Goal: Task Accomplishment & Management: Complete application form

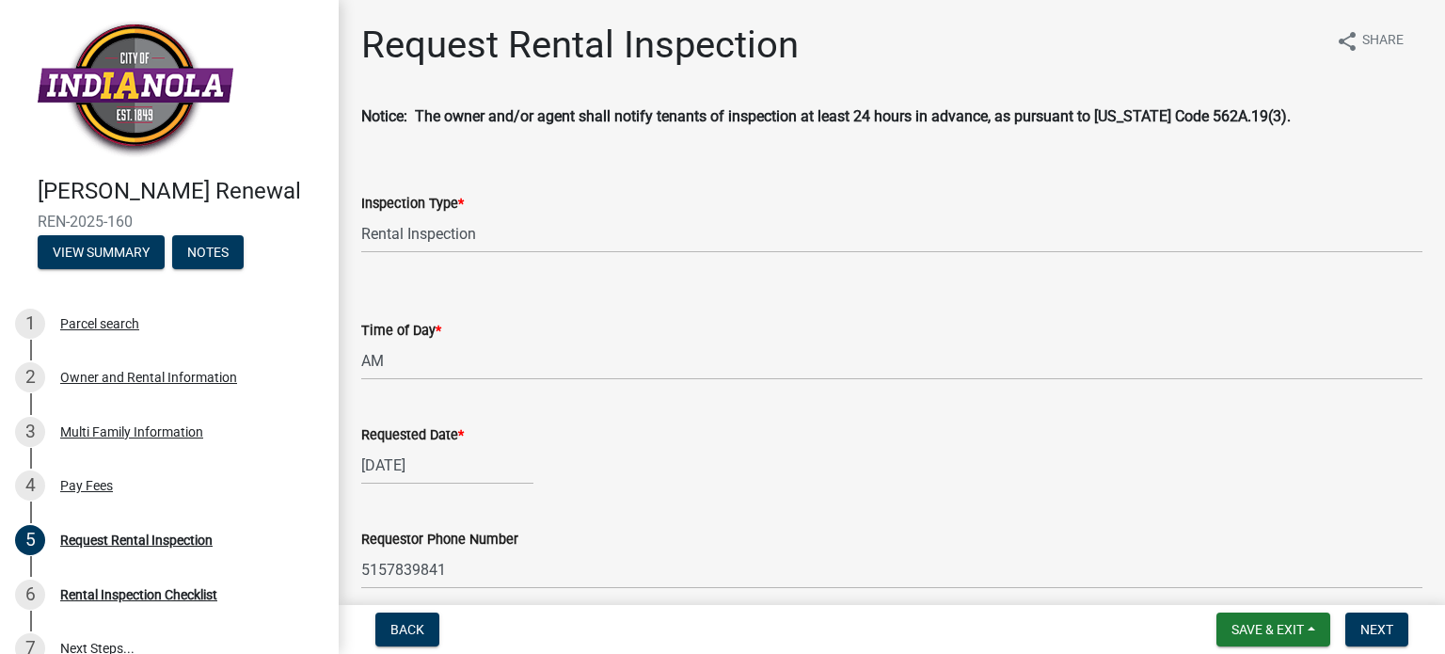
select select "b959d790-e5ea-4503-81e8-7f17c022e9fc"
select select "843ebab2-59e7-4208-955a-d78dd632208f"
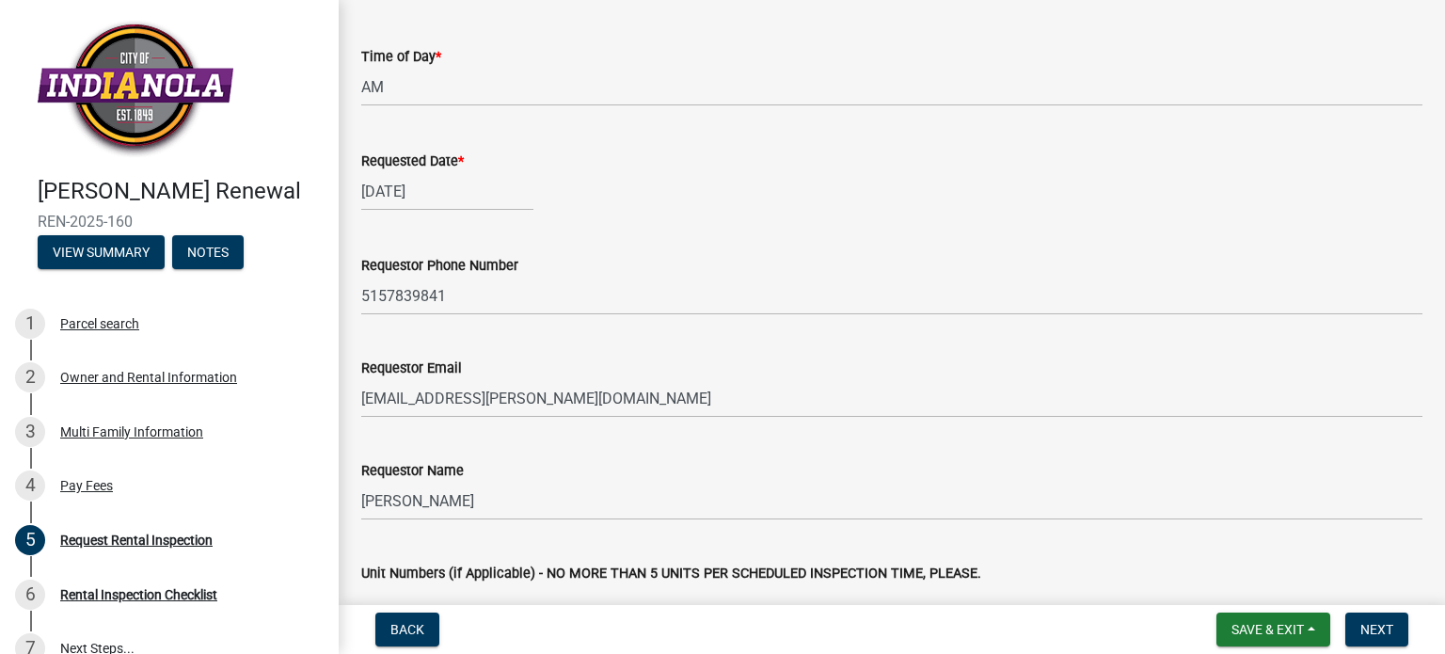
scroll to position [539, 0]
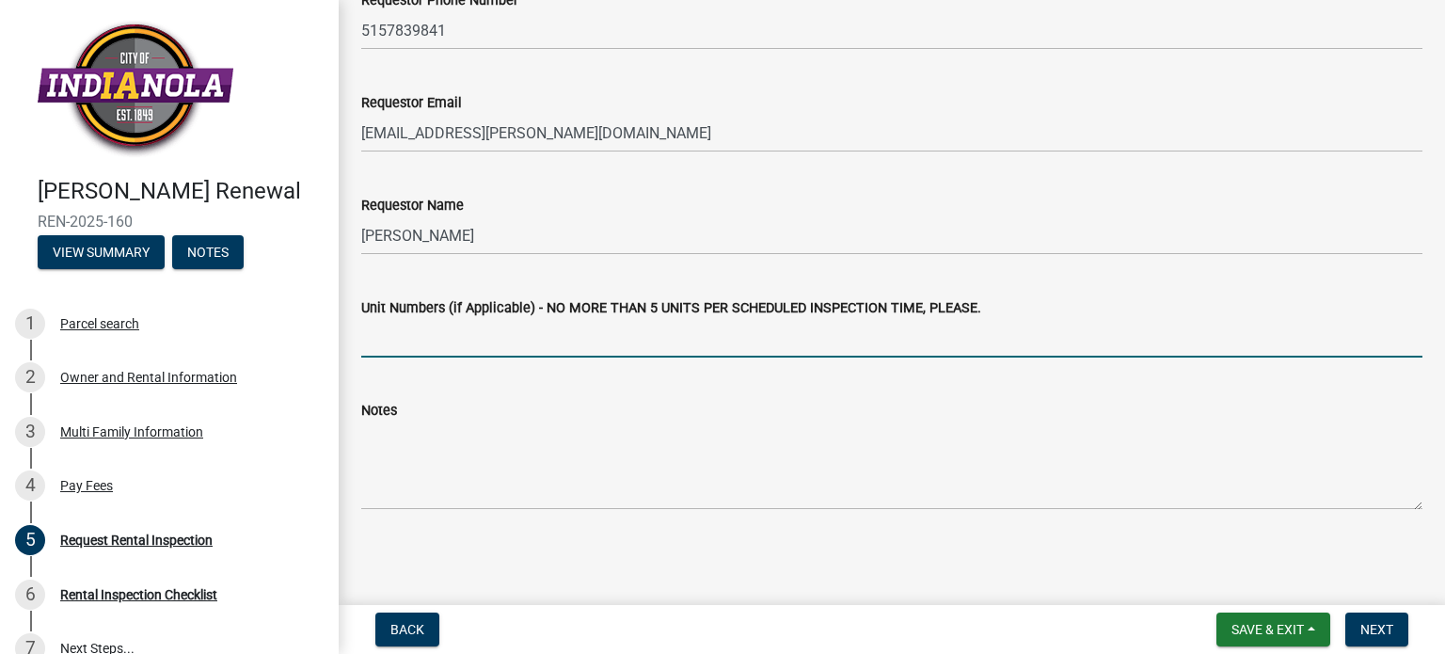
click at [468, 343] on input "Unit Numbers (if Applicable) - NO MORE THAN 5 UNITS PER SCHEDULED INSPECTION TI…" at bounding box center [891, 338] width 1061 height 39
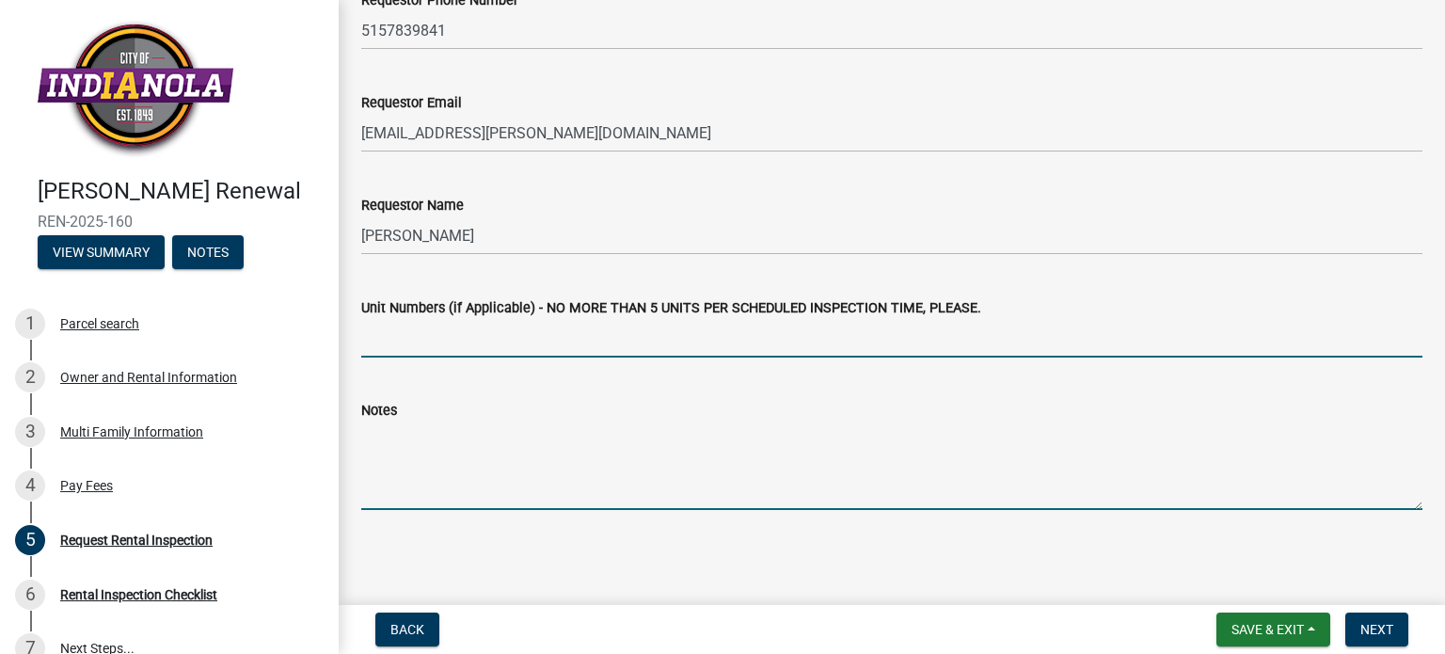
click at [410, 501] on textarea "Notes" at bounding box center [891, 465] width 1061 height 88
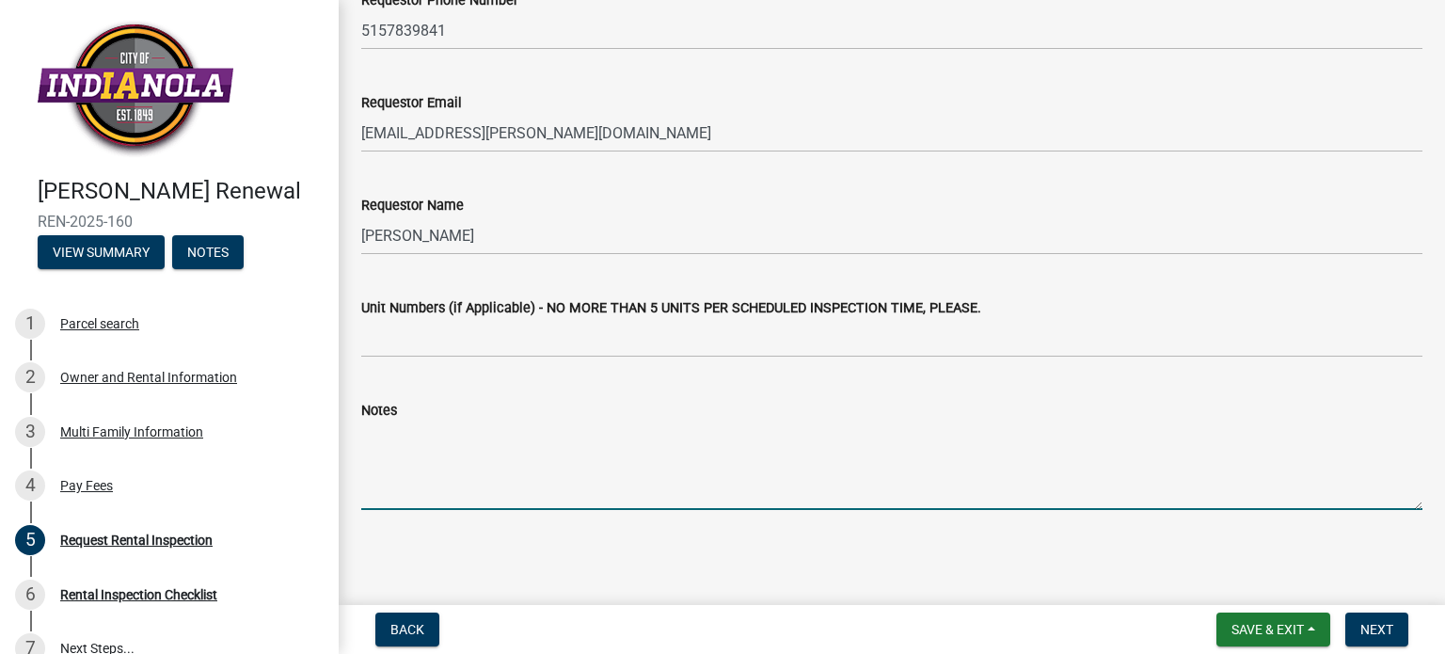
click at [413, 492] on textarea "Notes" at bounding box center [891, 465] width 1061 height 88
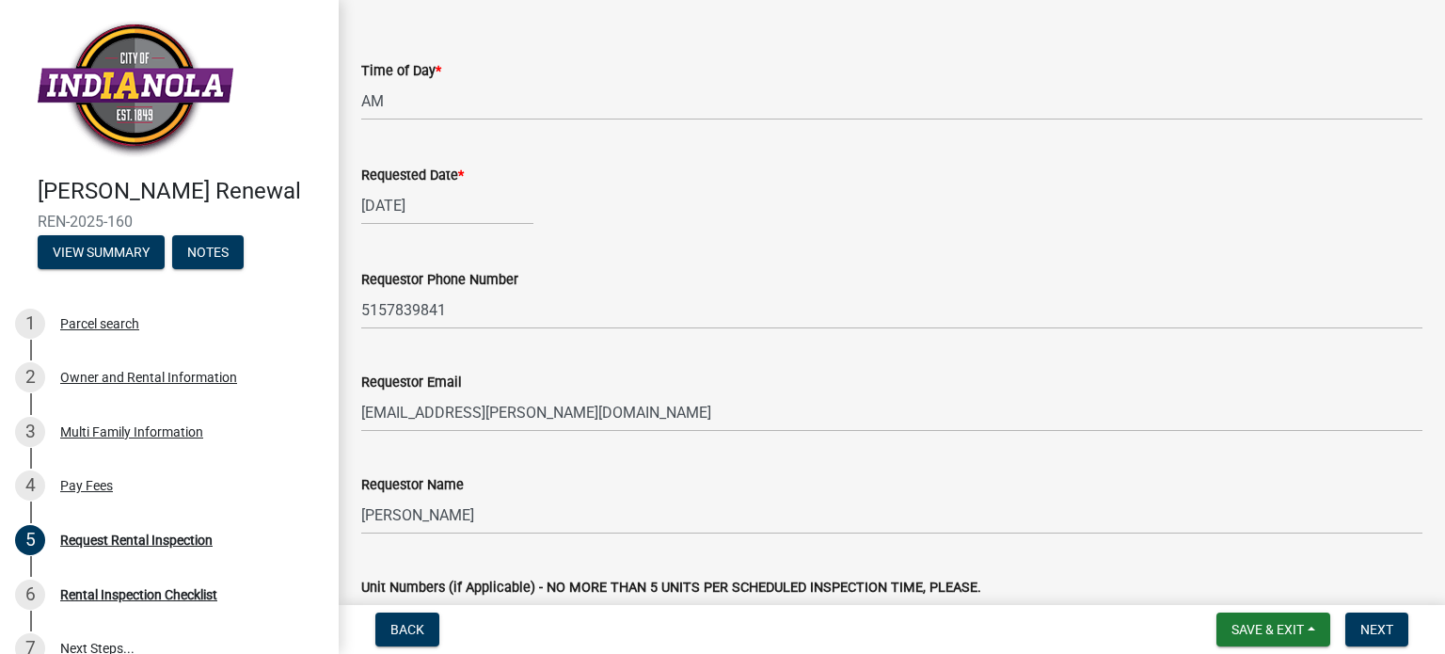
scroll to position [257, 0]
click at [468, 211] on div "[DATE]" at bounding box center [447, 208] width 172 height 39
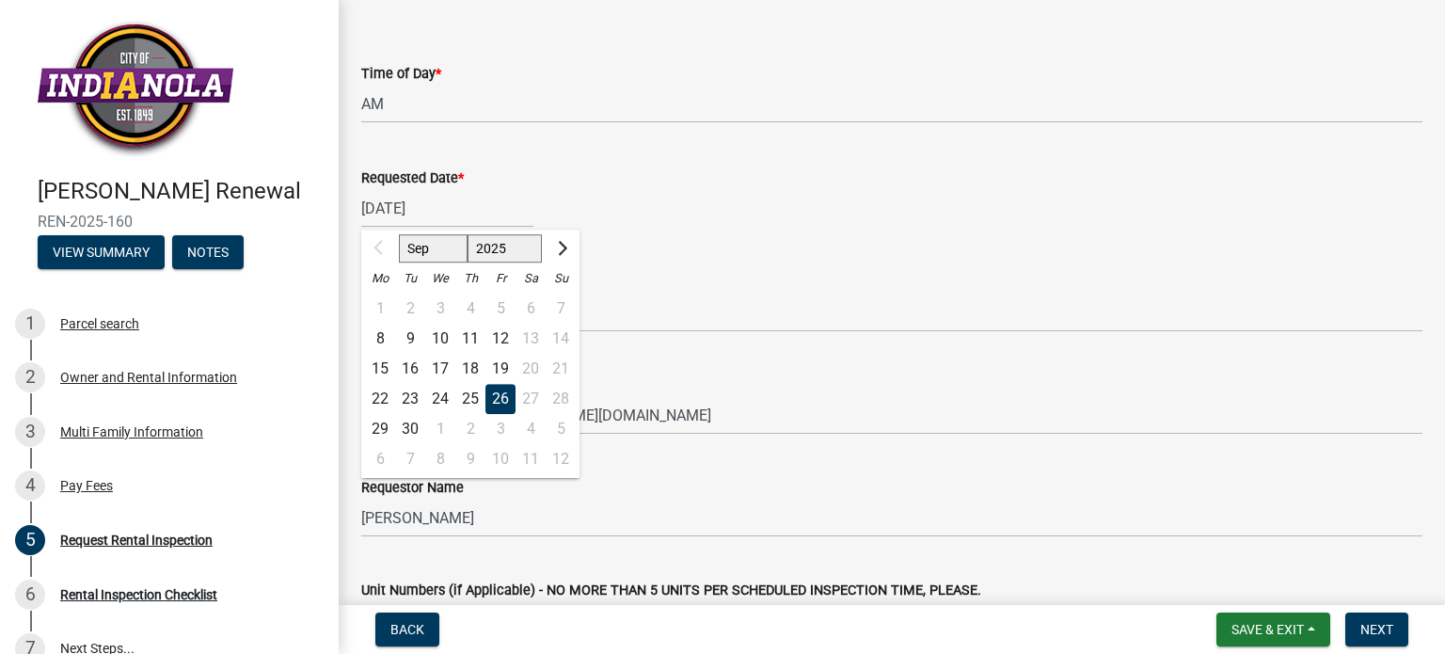
click at [380, 366] on div "15" at bounding box center [380, 369] width 30 height 30
type input "[DATE]"
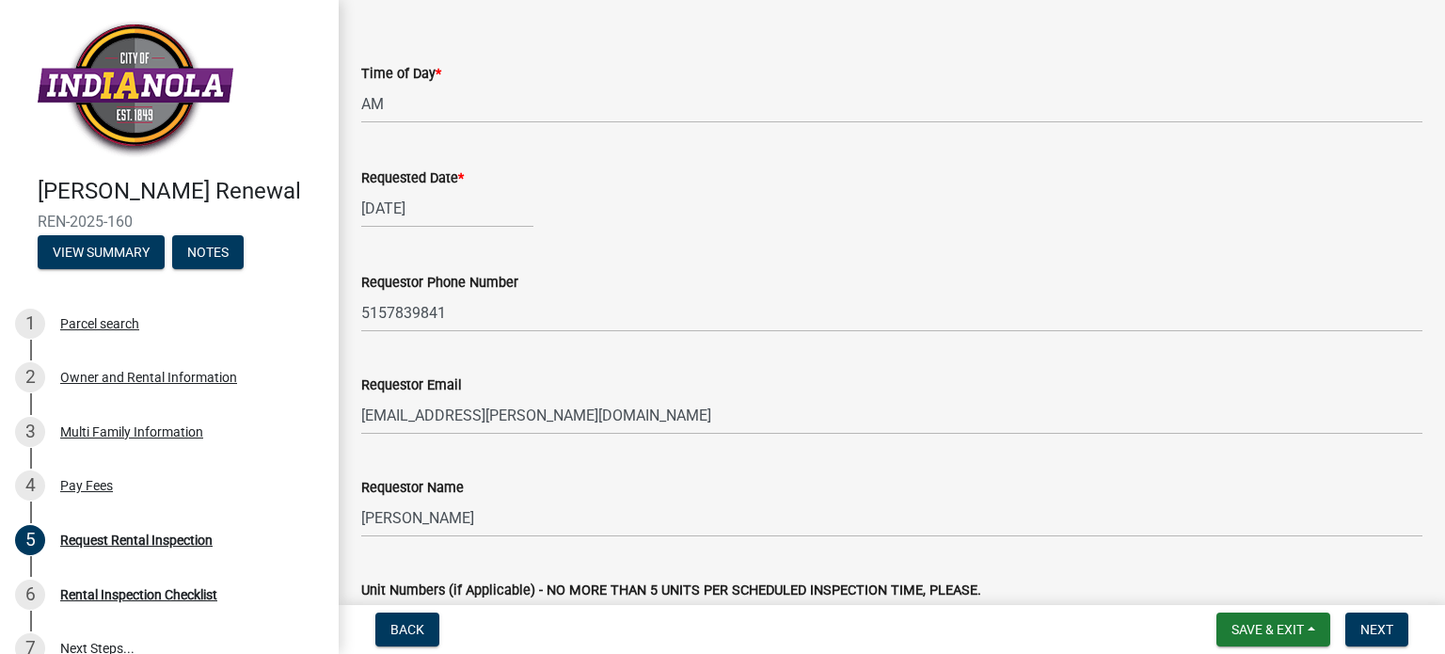
click at [459, 211] on div "[DATE]" at bounding box center [447, 208] width 172 height 39
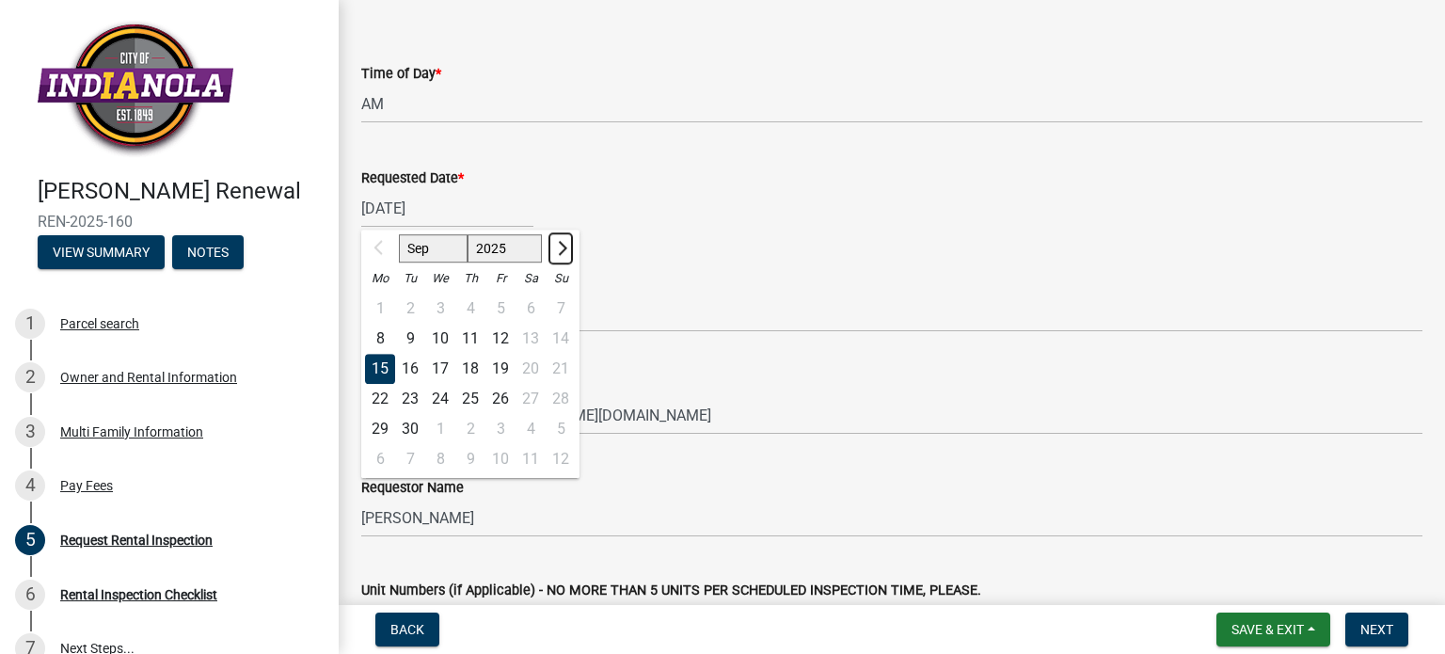
click at [560, 245] on span "Next month" at bounding box center [560, 248] width 14 height 14
click at [561, 245] on span "Next month" at bounding box center [560, 248] width 14 height 14
select select "11"
click at [413, 397] on div "18" at bounding box center [410, 399] width 30 height 30
type input "[DATE]"
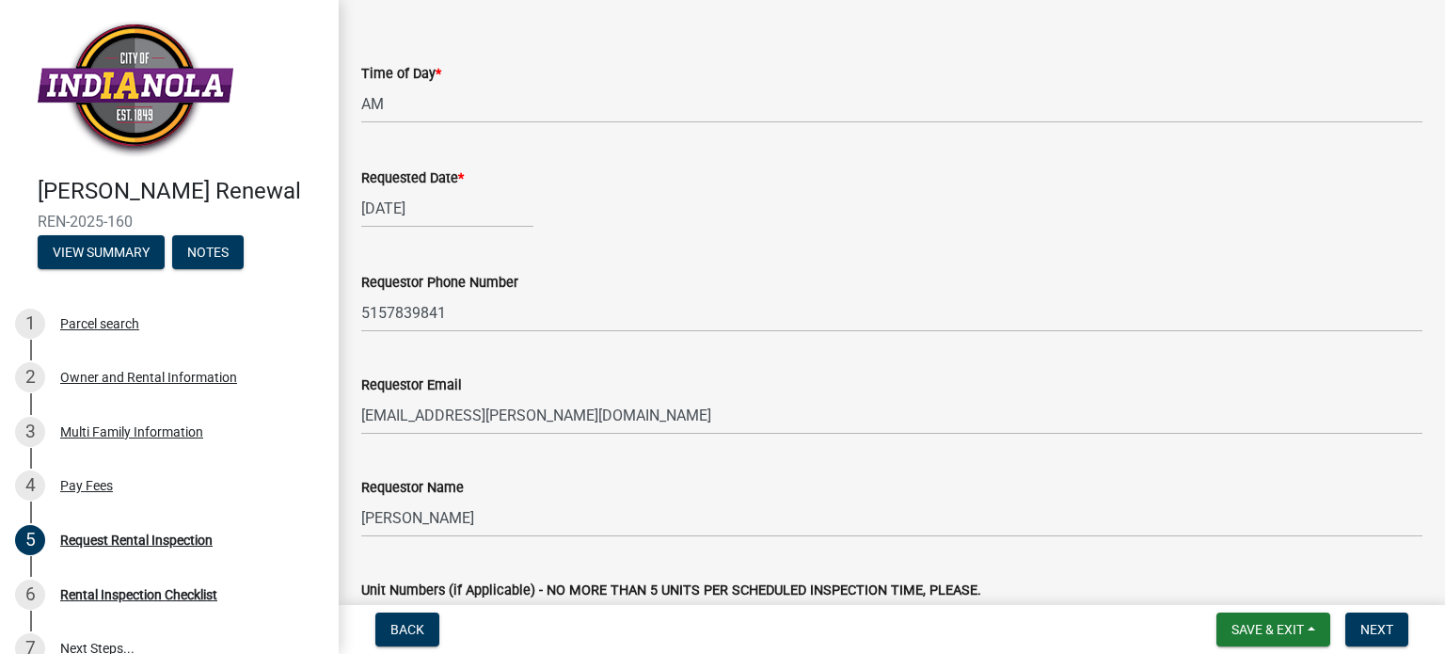
click at [420, 203] on div "[DATE]" at bounding box center [447, 208] width 172 height 39
select select "11"
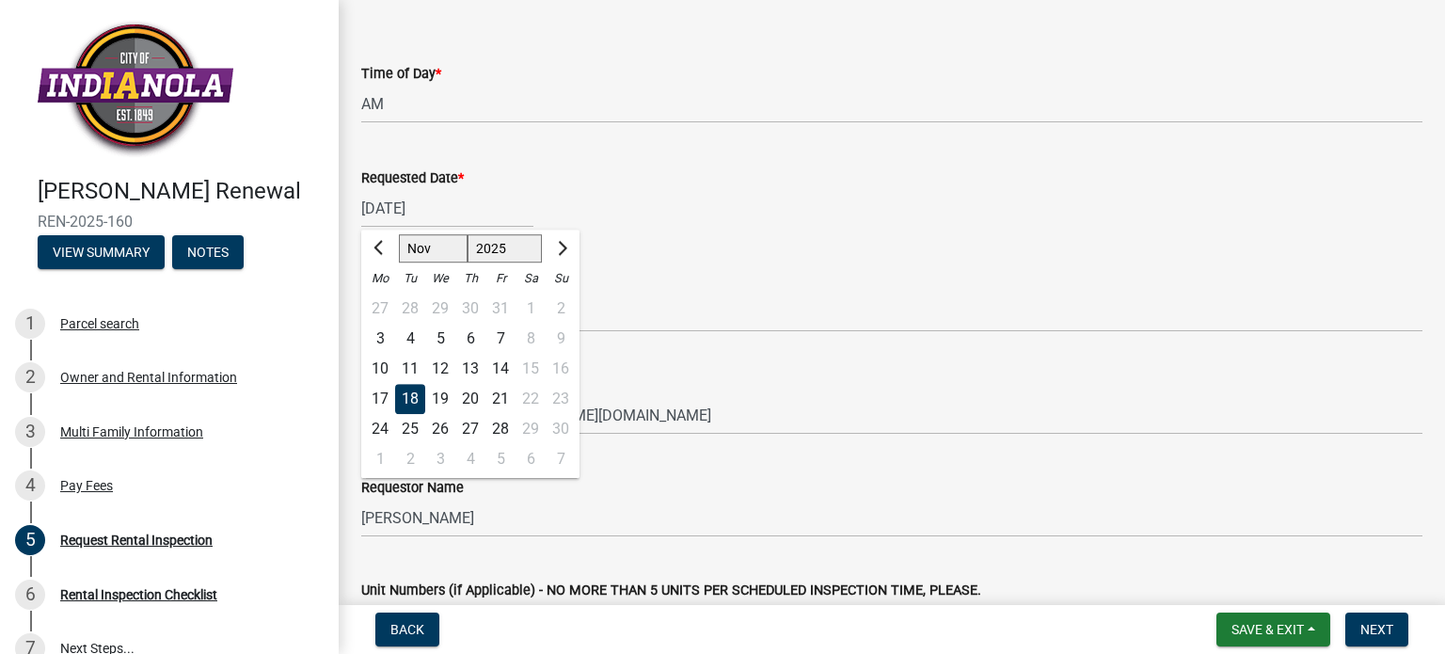
click at [408, 426] on div "25" at bounding box center [410, 429] width 30 height 30
type input "[DATE]"
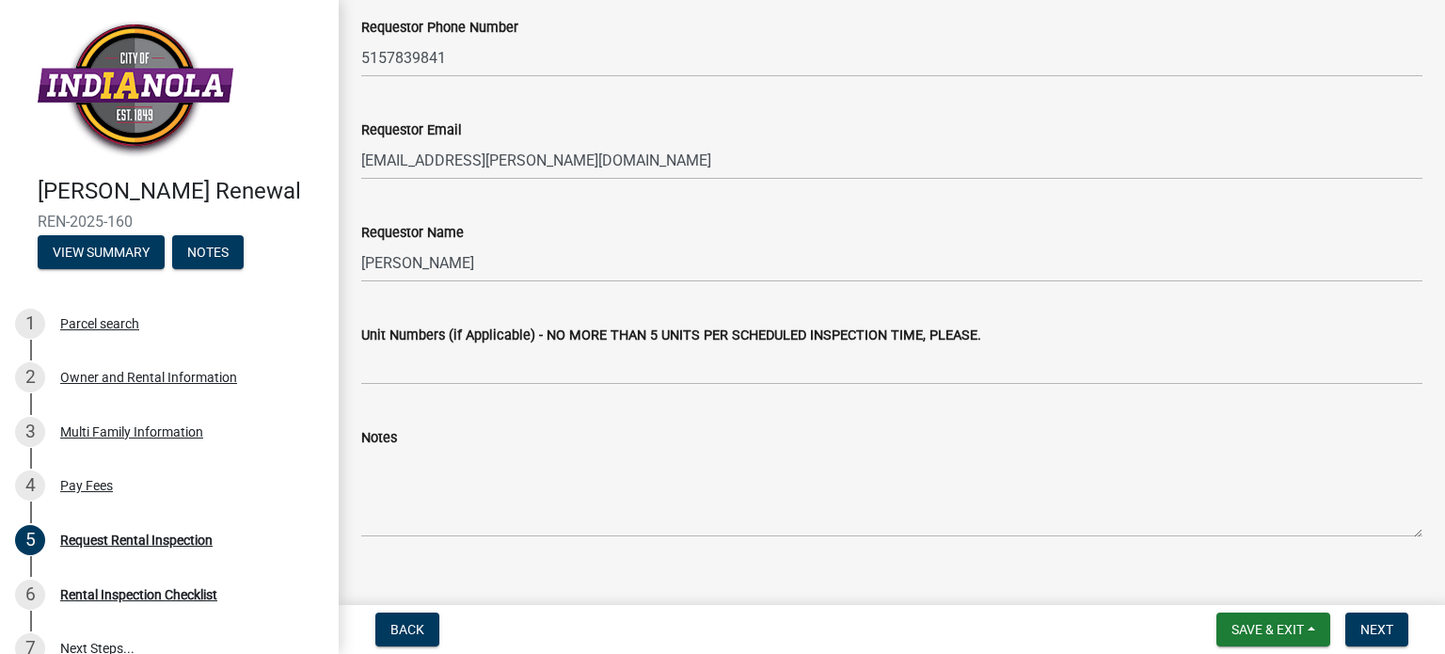
scroll to position [539, 0]
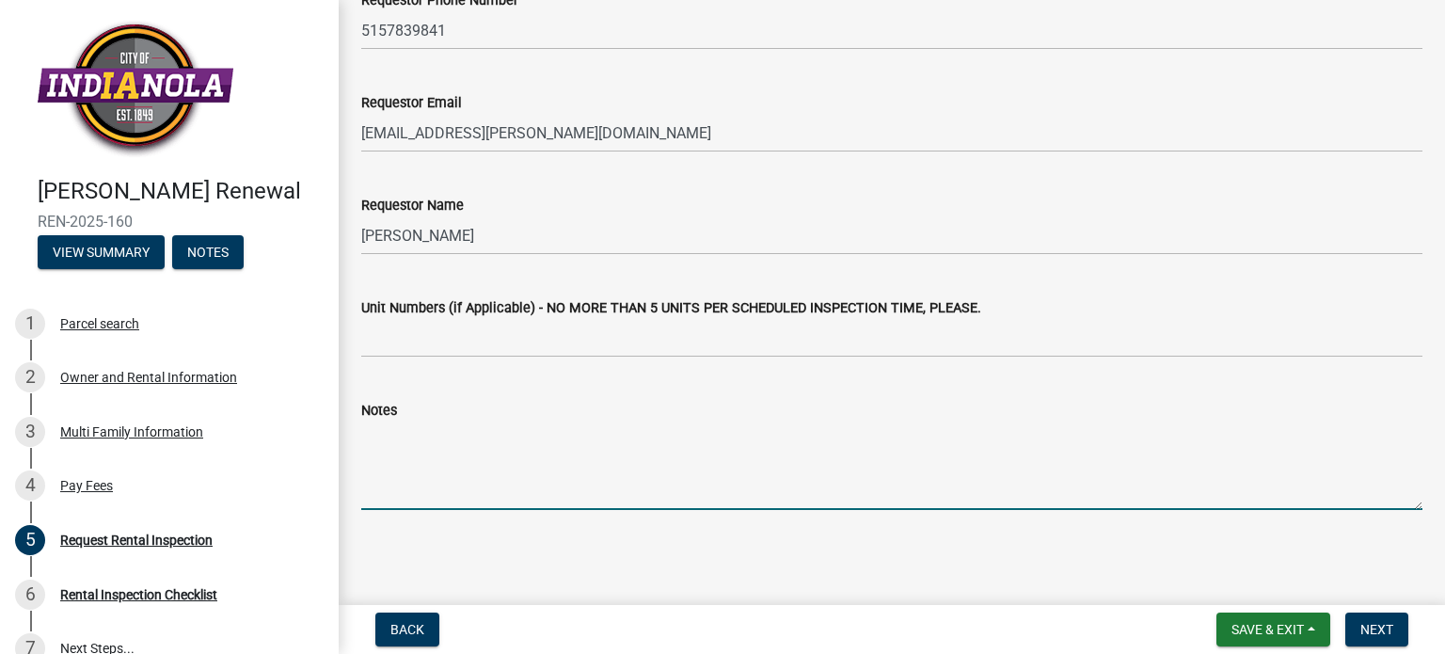
click at [459, 498] on textarea "Notes" at bounding box center [891, 465] width 1061 height 88
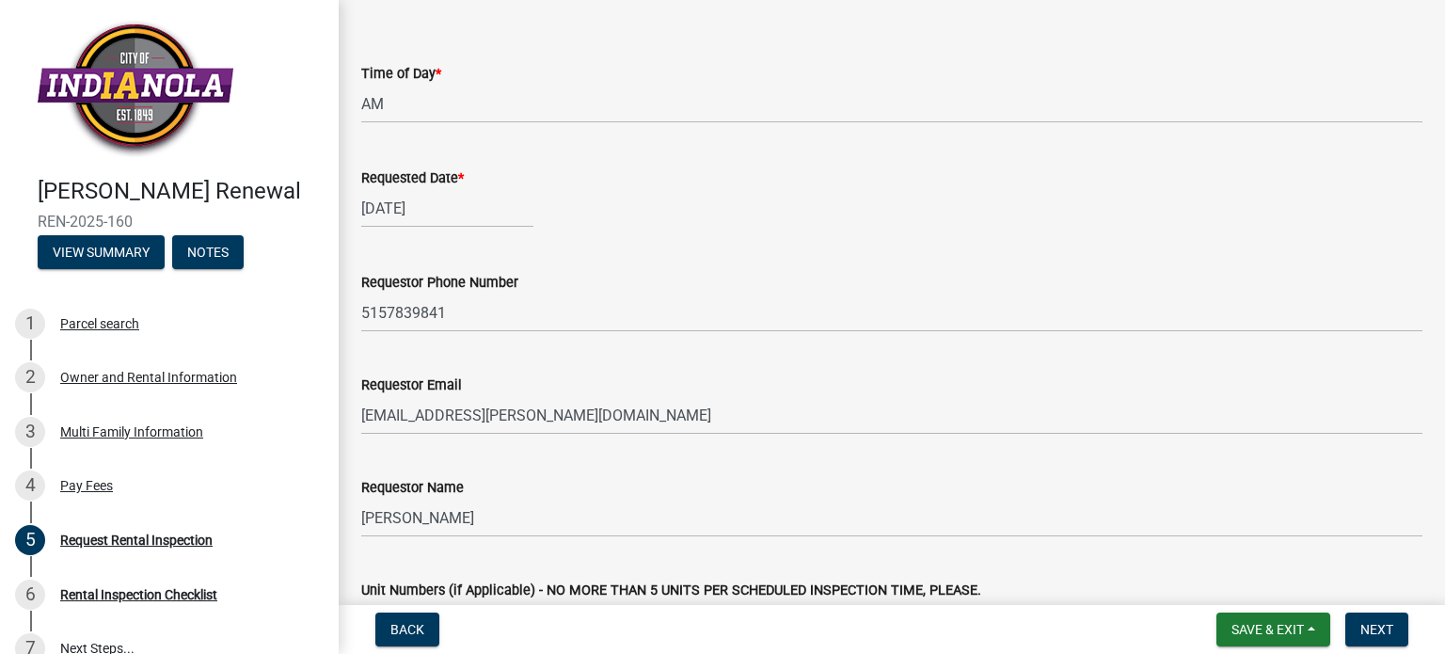
scroll to position [351, 0]
